Goal: Information Seeking & Learning: Learn about a topic

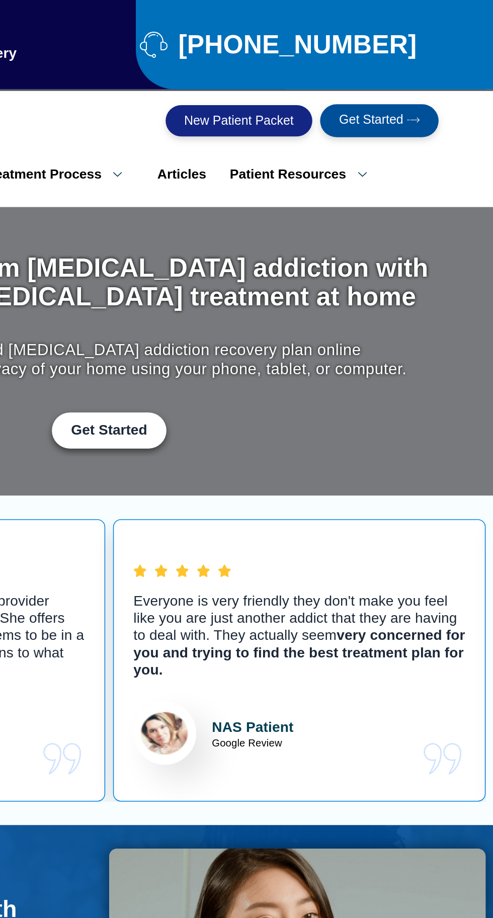
click at [348, 105] on link "Patient Resources" at bounding box center [372, 112] width 110 height 21
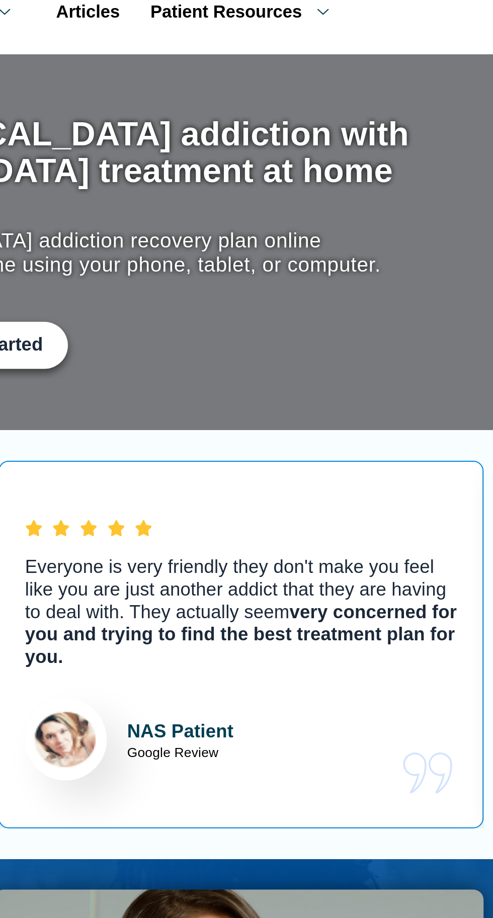
click at [331, 271] on link "Patient Counseling Program" at bounding box center [392, 284] width 151 height 26
